Goal: Task Accomplishment & Management: Manage account settings

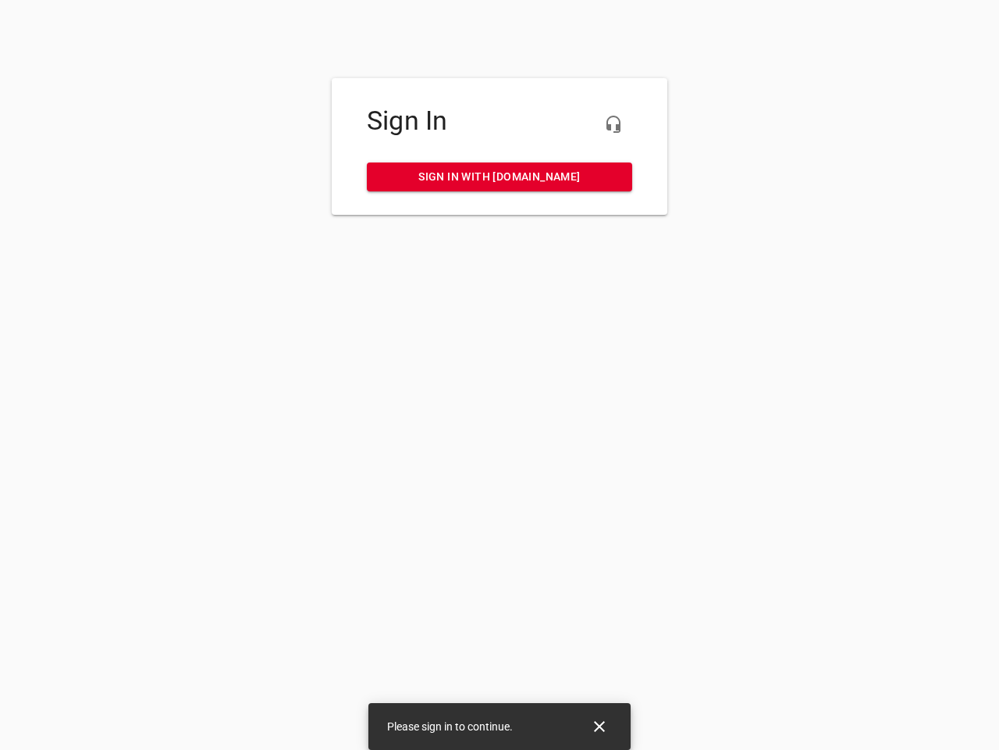
click at [614, 124] on icon "button" at bounding box center [613, 124] width 19 height 19
click at [600, 726] on icon "Close" at bounding box center [599, 726] width 11 height 11
